Goal: Task Accomplishment & Management: Manage account settings

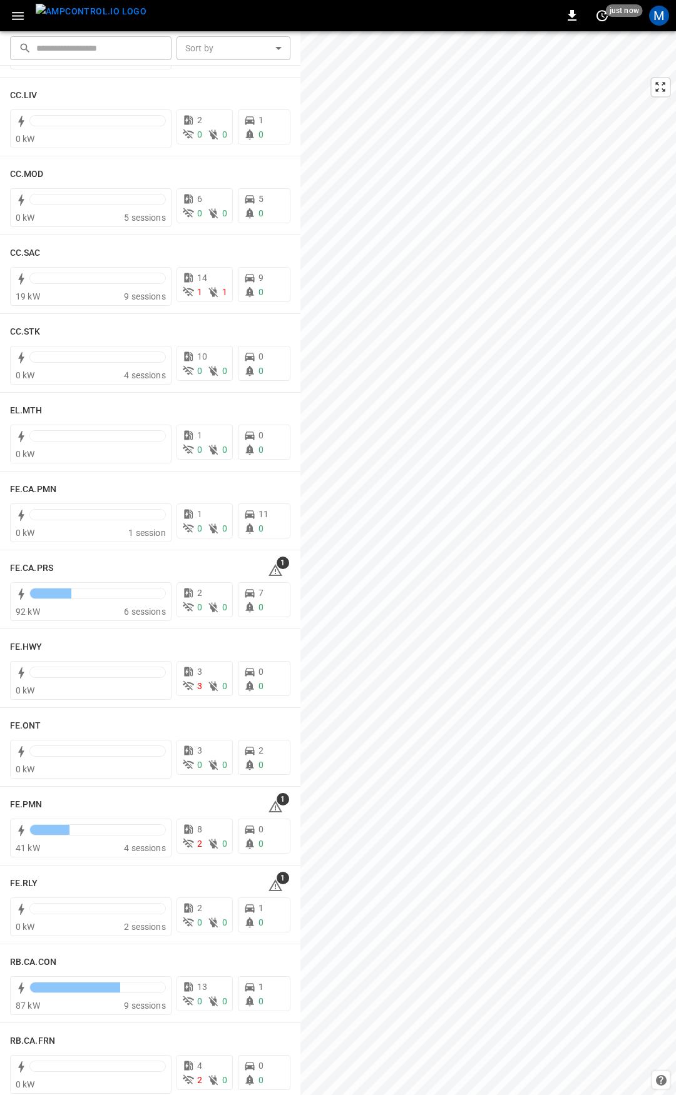
scroll to position [796, 0]
click at [273, 572] on icon at bounding box center [275, 569] width 14 height 12
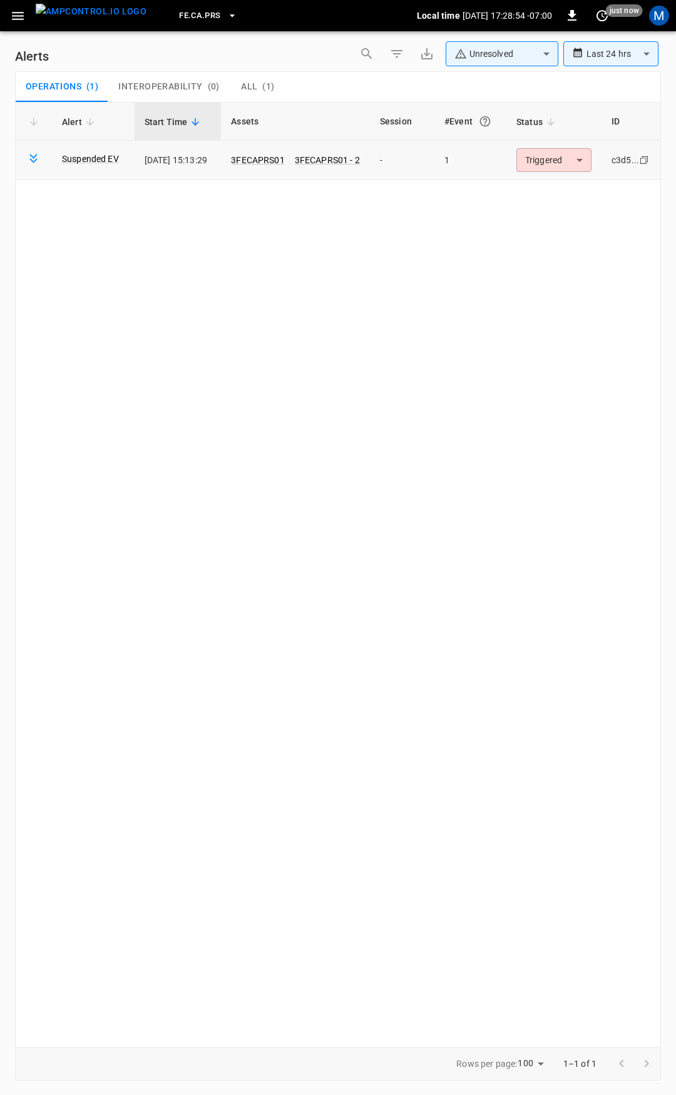
click at [541, 157] on body "**********" at bounding box center [338, 545] width 676 height 1091
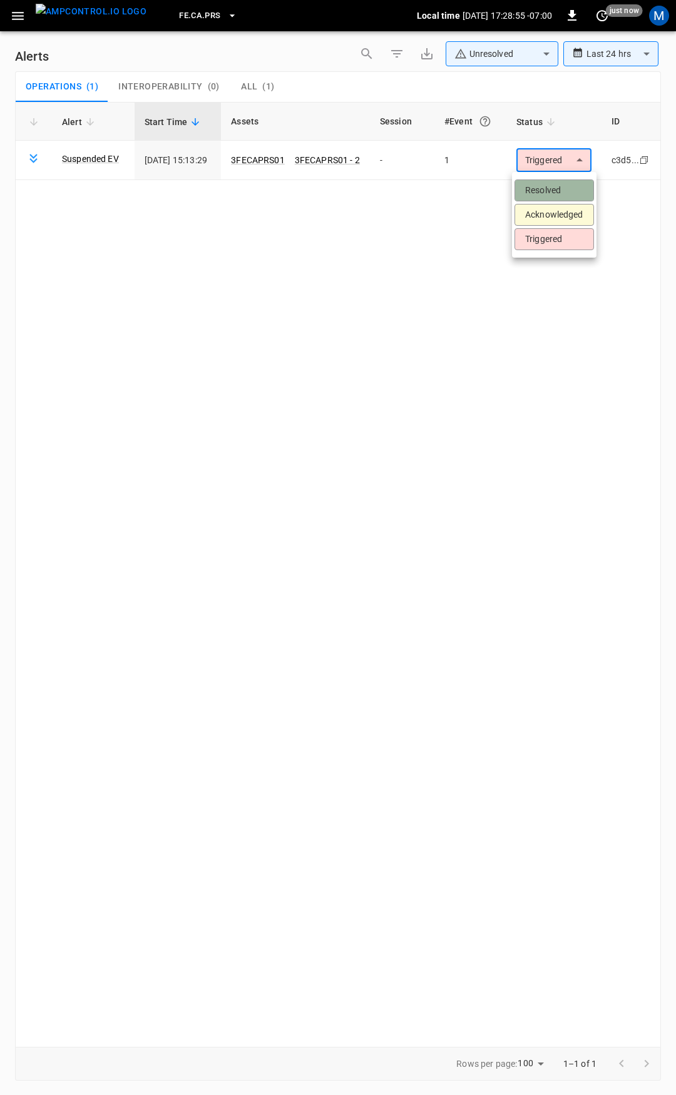
click at [541, 191] on li "Resolved" at bounding box center [553, 191] width 79 height 22
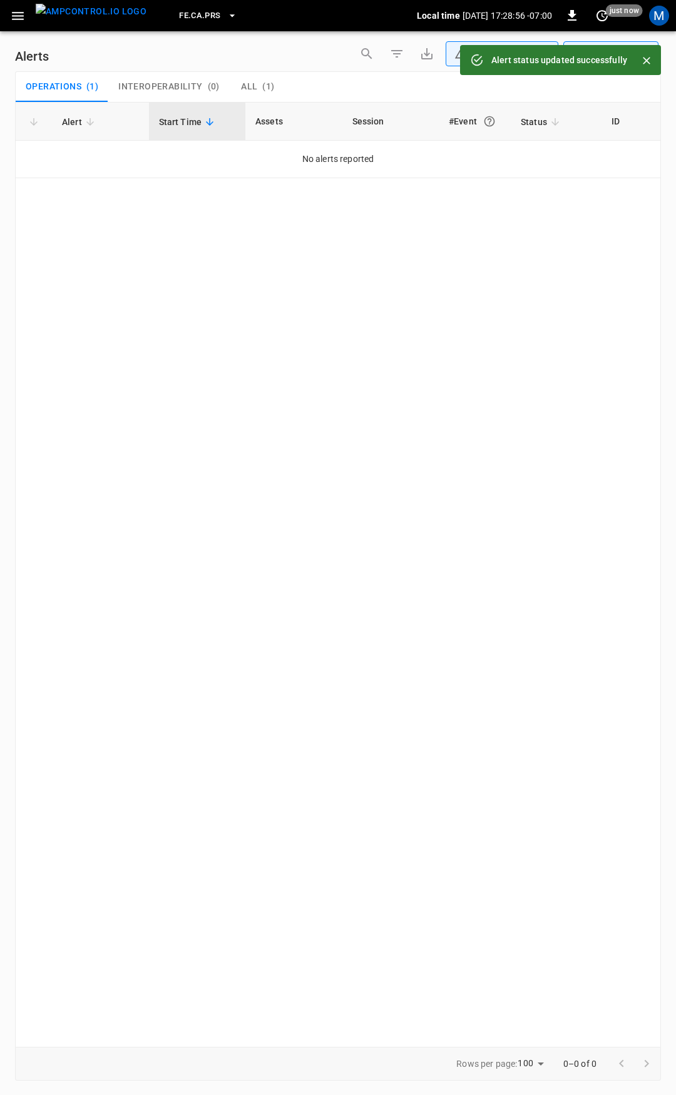
click at [8, 20] on button "button" at bounding box center [18, 15] width 26 height 23
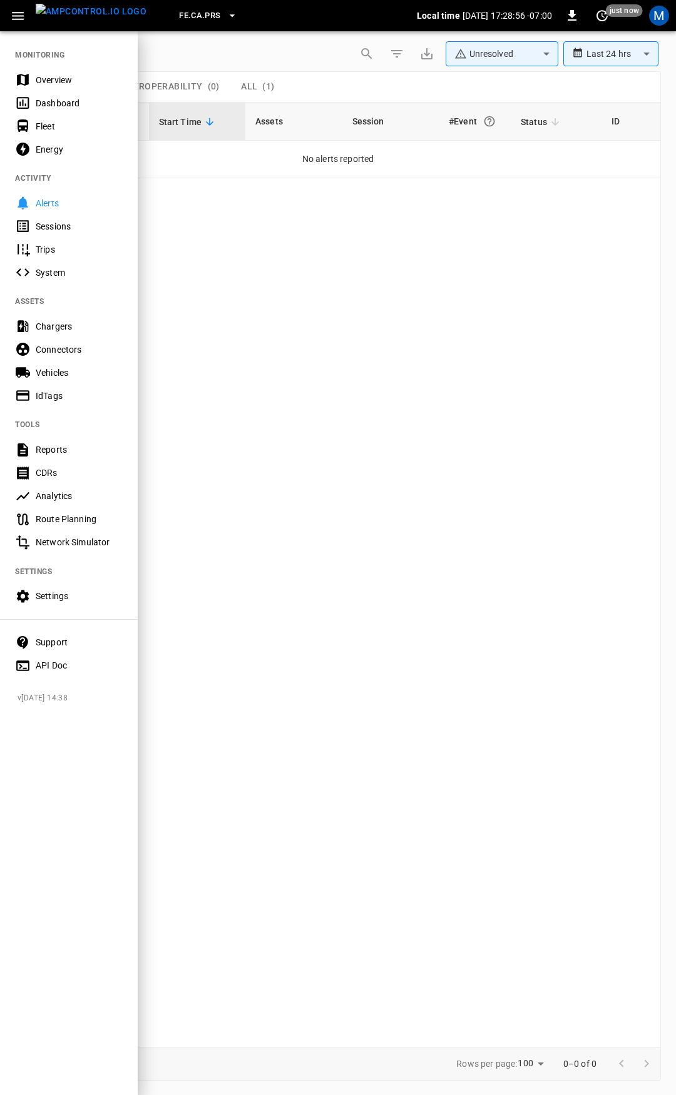
click at [58, 76] on div "Overview" at bounding box center [79, 80] width 87 height 13
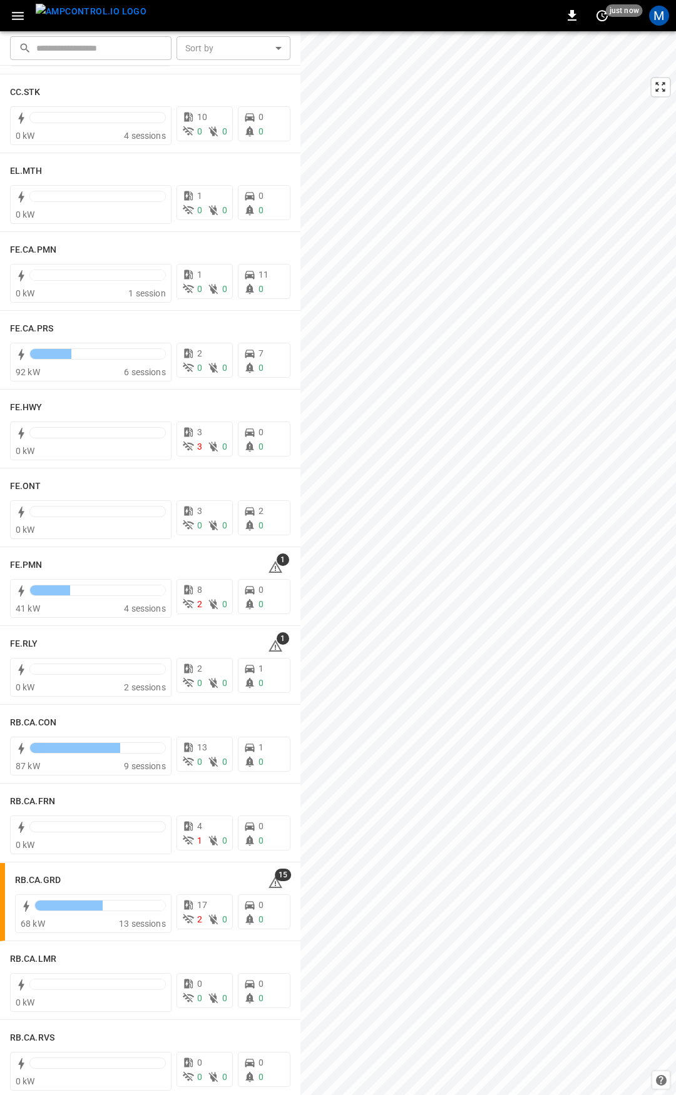
scroll to position [1040, 0]
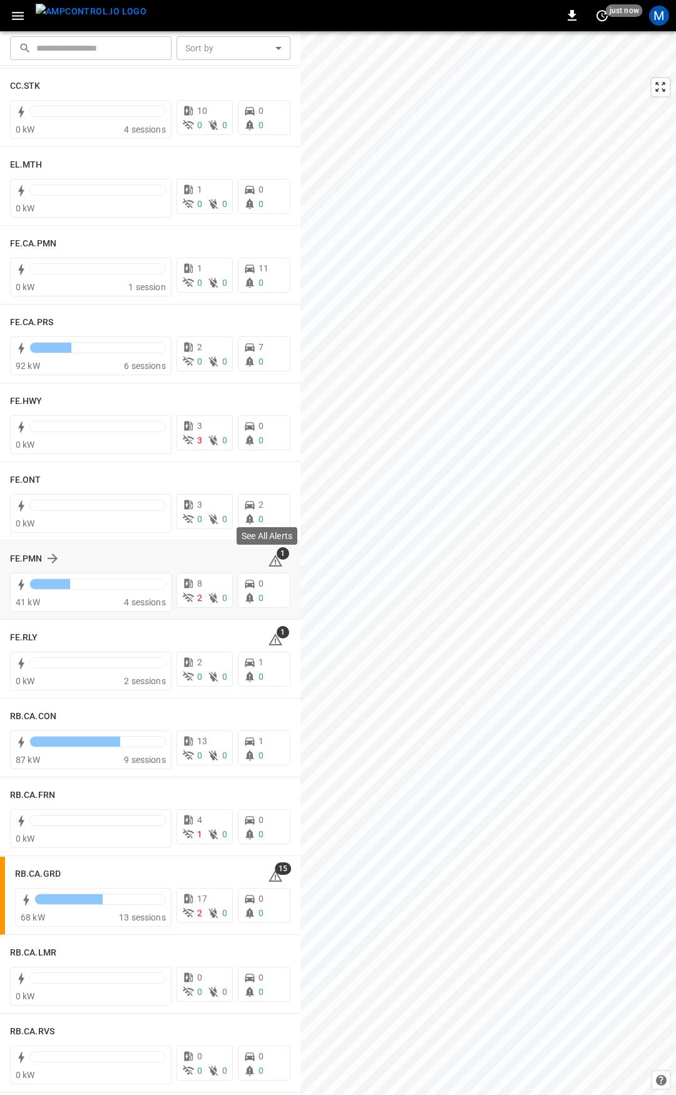
click at [277, 558] on span "1" at bounding box center [283, 553] width 13 height 13
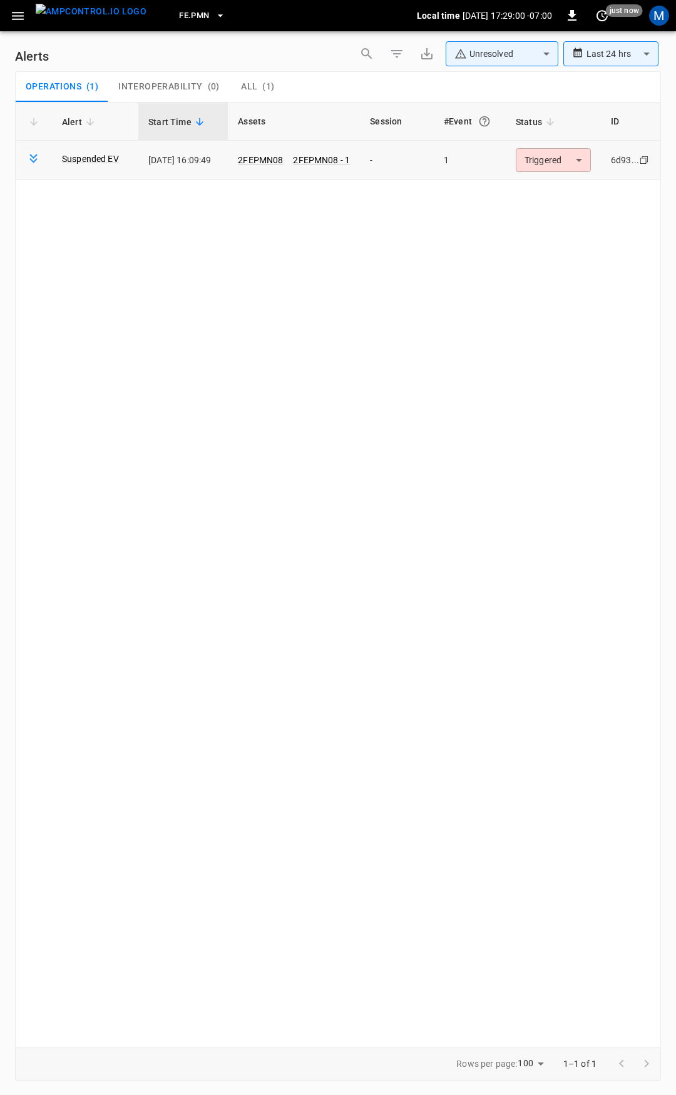
click at [569, 163] on body "**********" at bounding box center [338, 545] width 676 height 1091
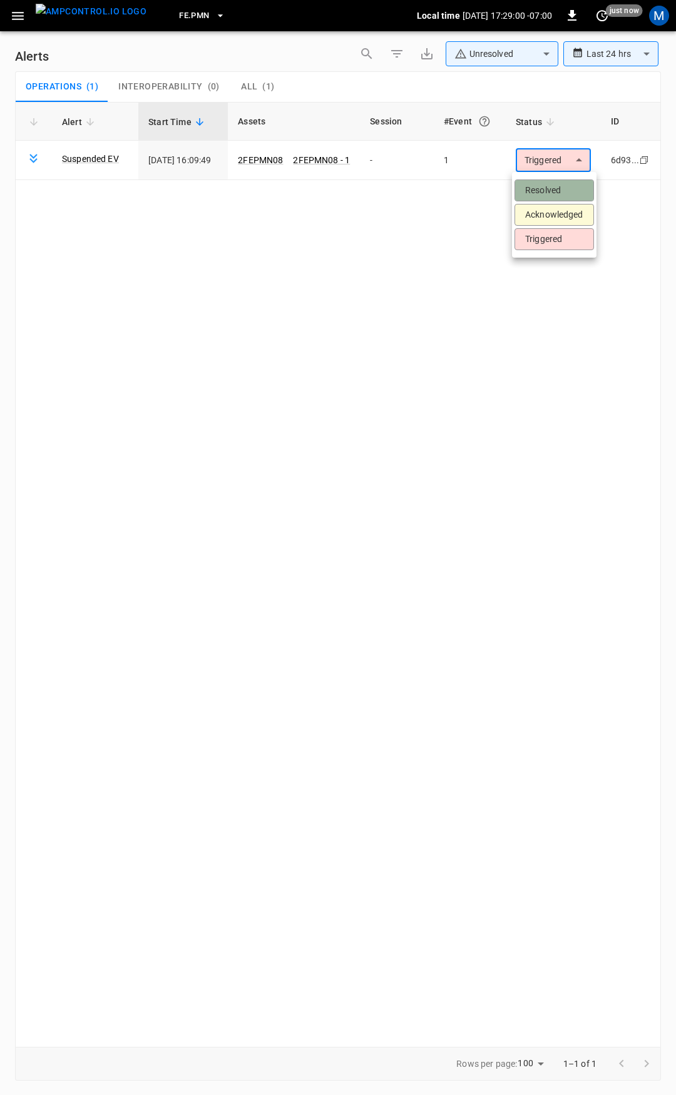
click at [566, 183] on li "Resolved" at bounding box center [553, 191] width 79 height 22
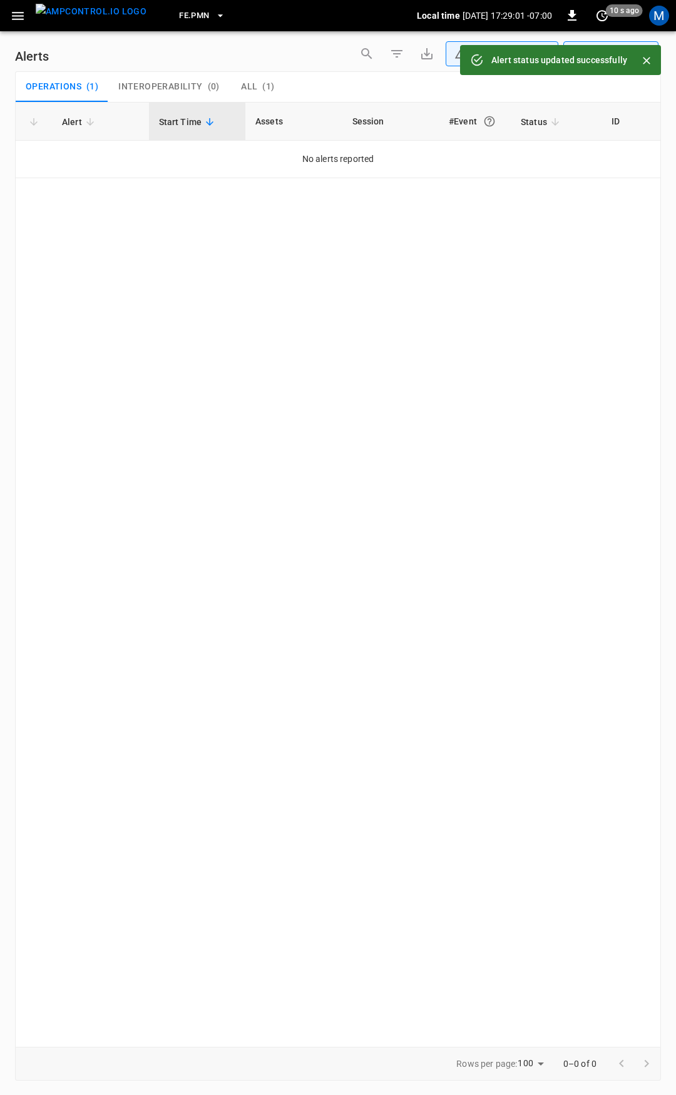
click at [15, 15] on icon "button" at bounding box center [18, 16] width 12 height 8
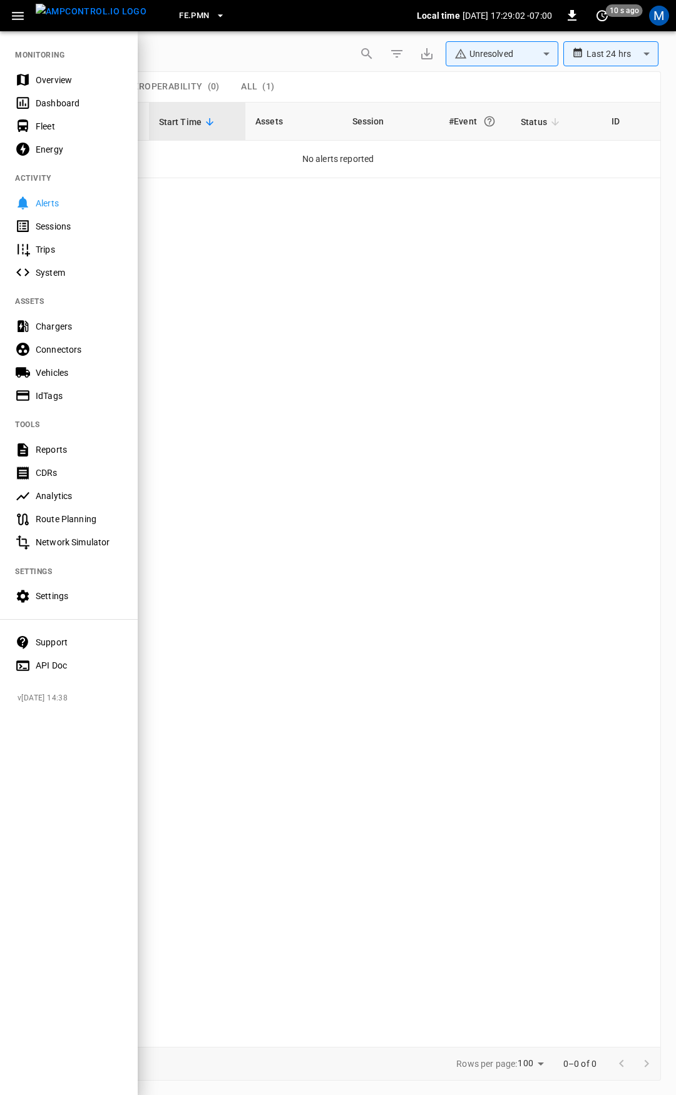
click at [62, 88] on div "Overview" at bounding box center [69, 79] width 138 height 23
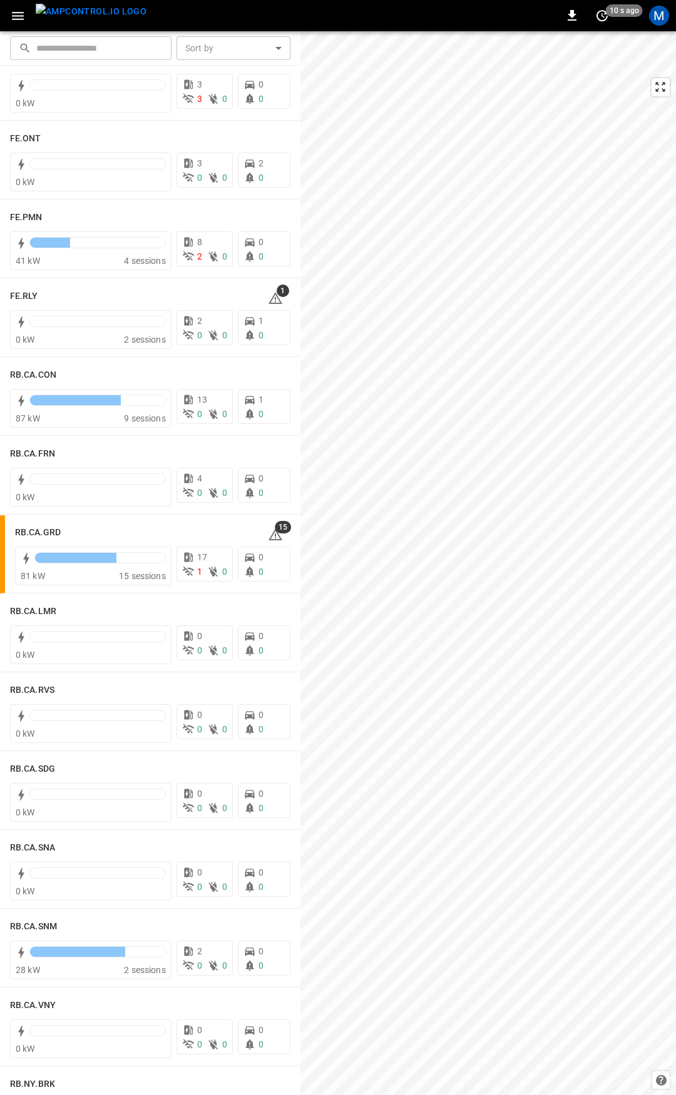
scroll to position [1378, 0]
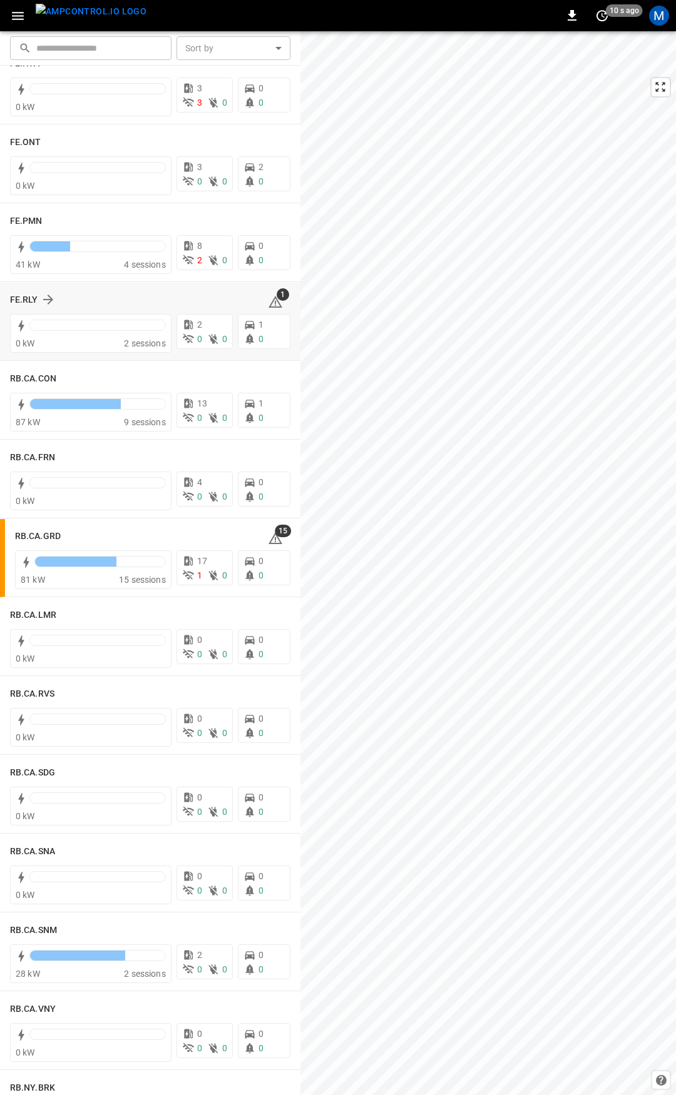
click at [270, 303] on icon at bounding box center [275, 302] width 15 height 15
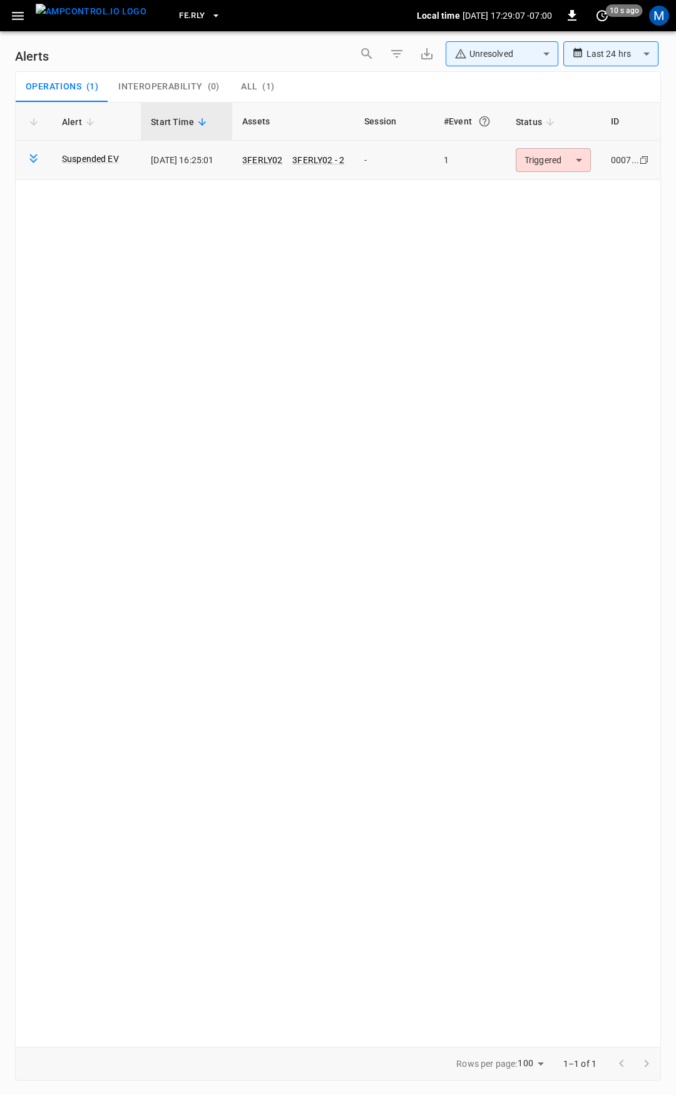
click at [570, 158] on body "**********" at bounding box center [338, 545] width 676 height 1091
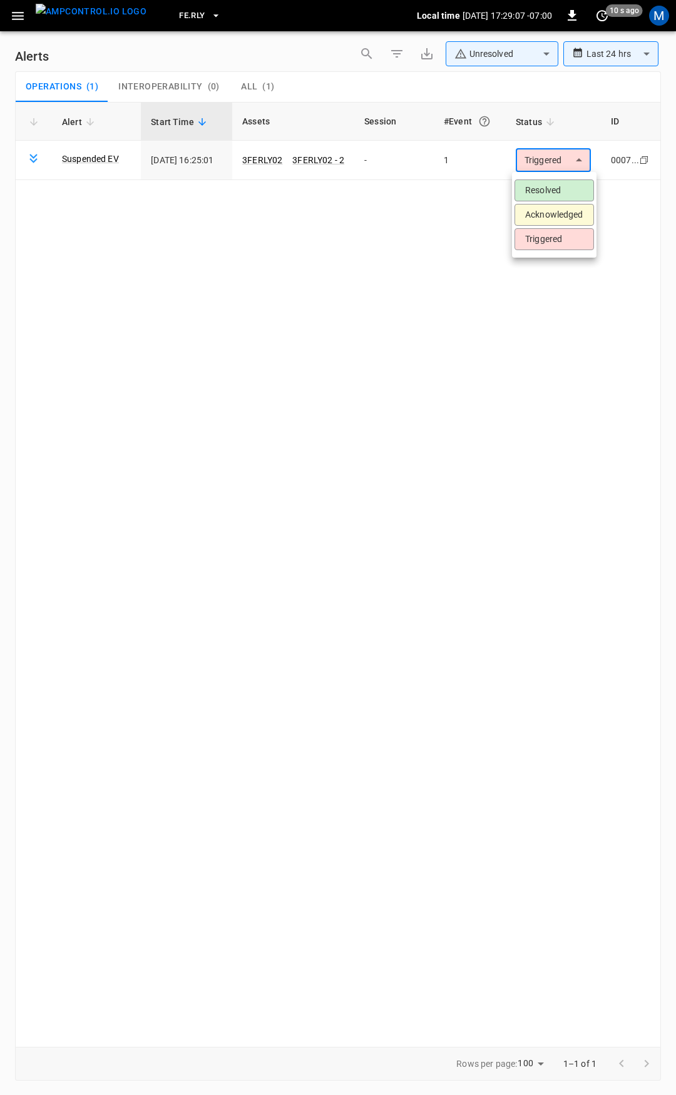
click at [562, 189] on li "Resolved" at bounding box center [553, 191] width 79 height 22
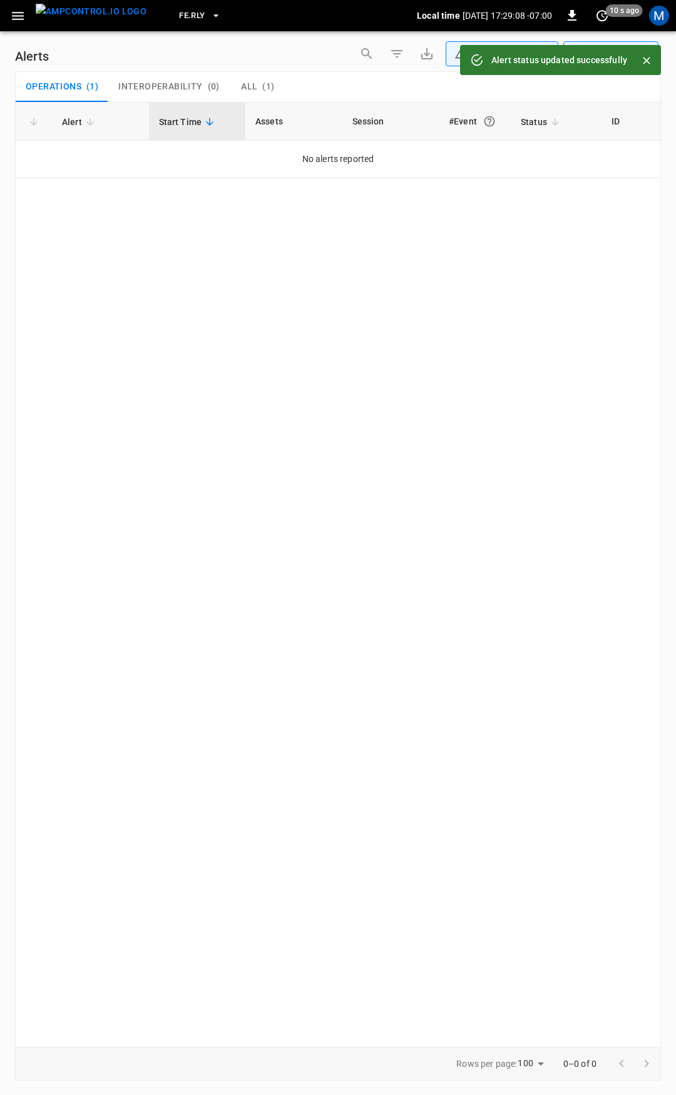
click at [16, 14] on icon "button" at bounding box center [18, 16] width 16 height 16
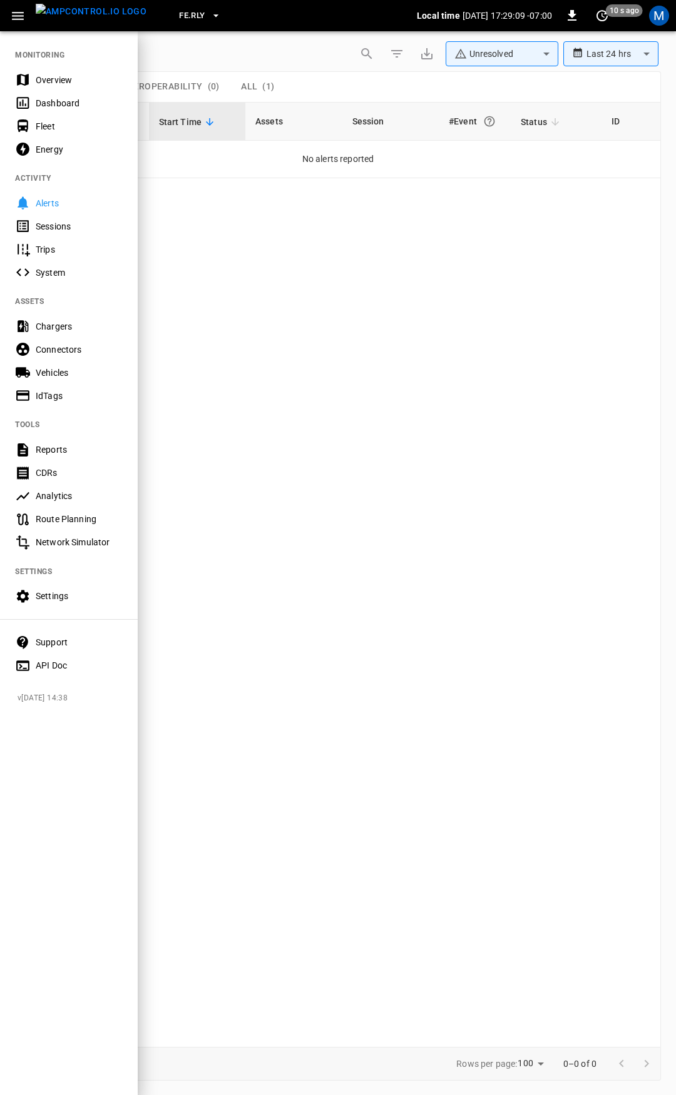
click at [84, 85] on div "Overview" at bounding box center [79, 80] width 87 height 13
